Goal: Check status: Check status

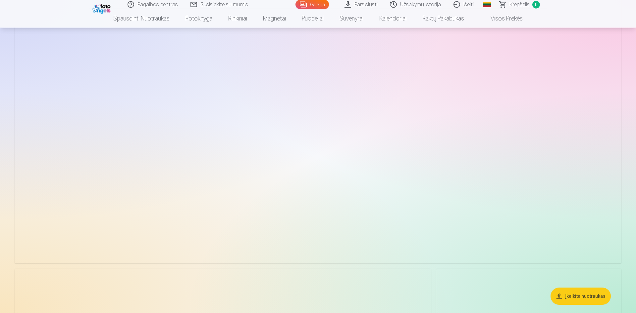
scroll to position [4963, 0]
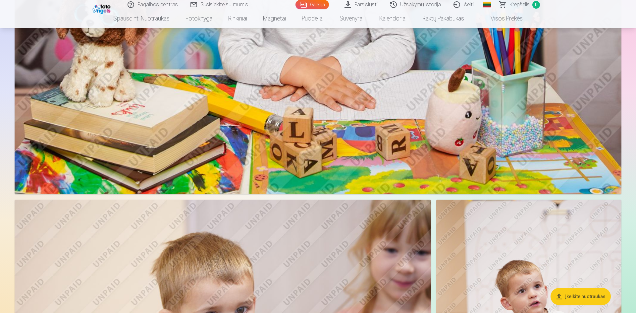
click at [413, 8] on link "Užsakymų istorija" at bounding box center [415, 4] width 63 height 9
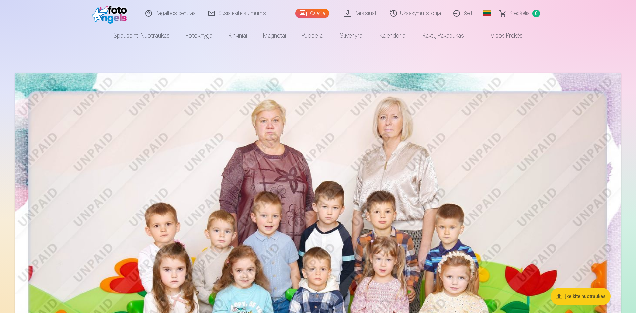
click at [365, 13] on link "Parsisiųsti" at bounding box center [361, 13] width 46 height 26
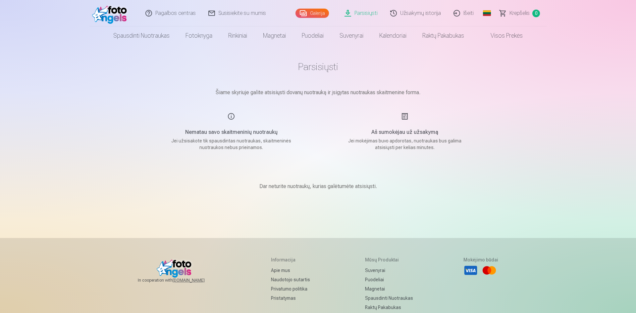
click at [425, 12] on link "Užsakymų istorija" at bounding box center [415, 13] width 63 height 26
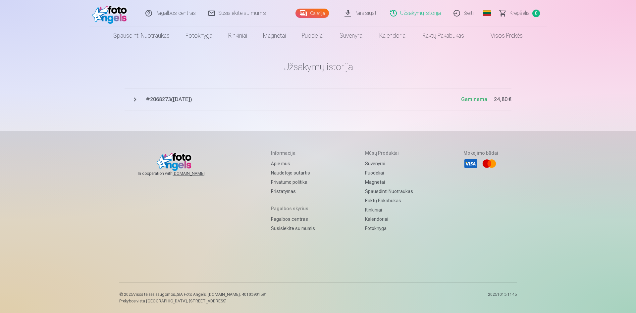
click at [481, 100] on span "Gaminama" at bounding box center [474, 99] width 26 height 6
